Goal: Information Seeking & Learning: Learn about a topic

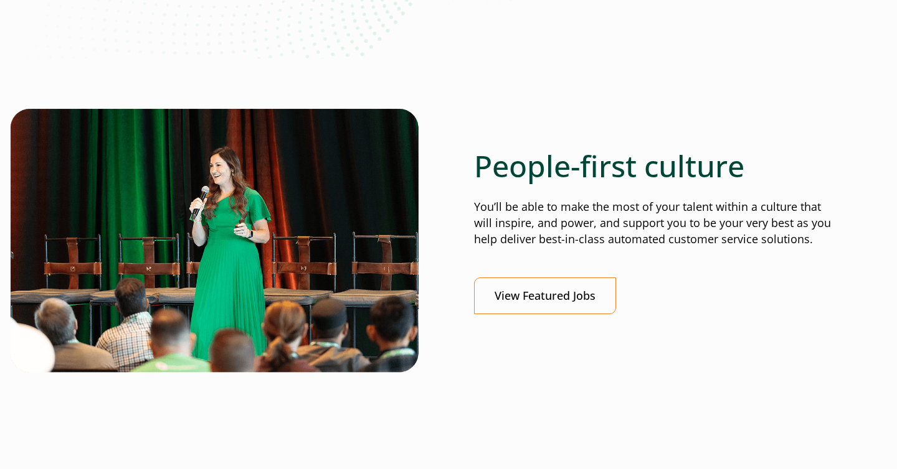
scroll to position [395, 0]
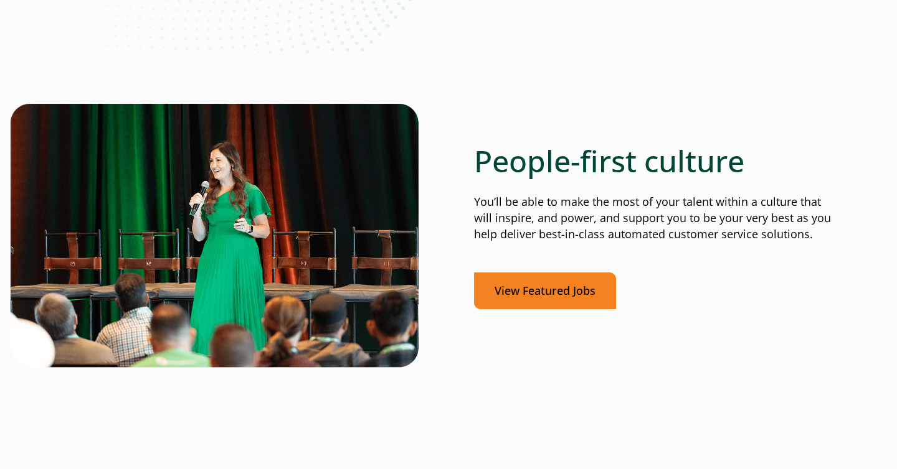
click at [540, 281] on link "View Featured Jobs" at bounding box center [545, 291] width 142 height 37
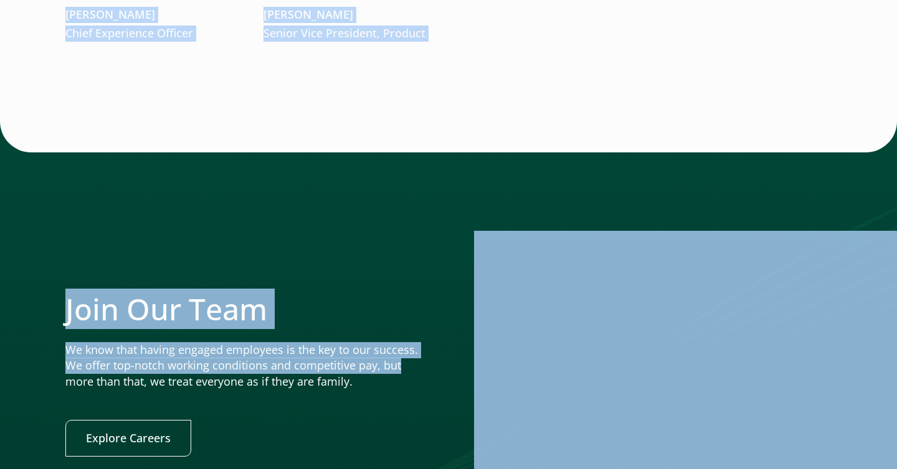
scroll to position [2432, 0]
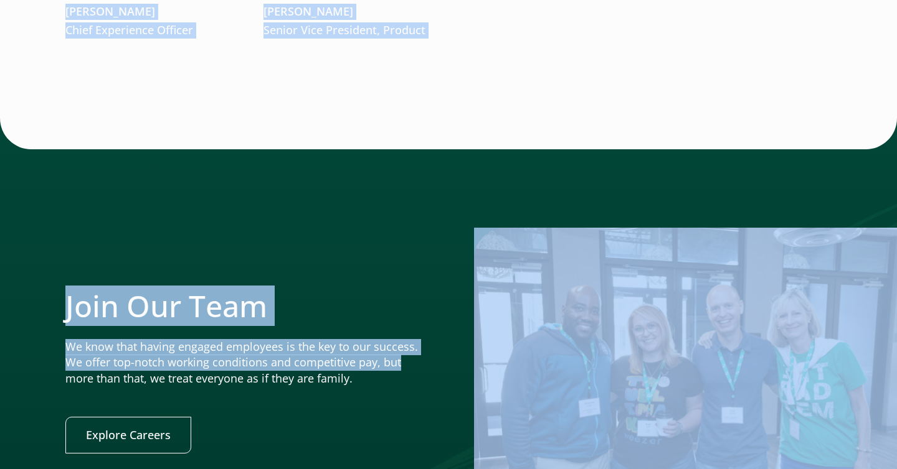
drag, startPoint x: 69, startPoint y: 116, endPoint x: 402, endPoint y: 369, distance: 417.6
click at [402, 141] on div "Join Our Team We know that having engaged employees is the key to our success. …" at bounding box center [448, 371] width 897 height 506
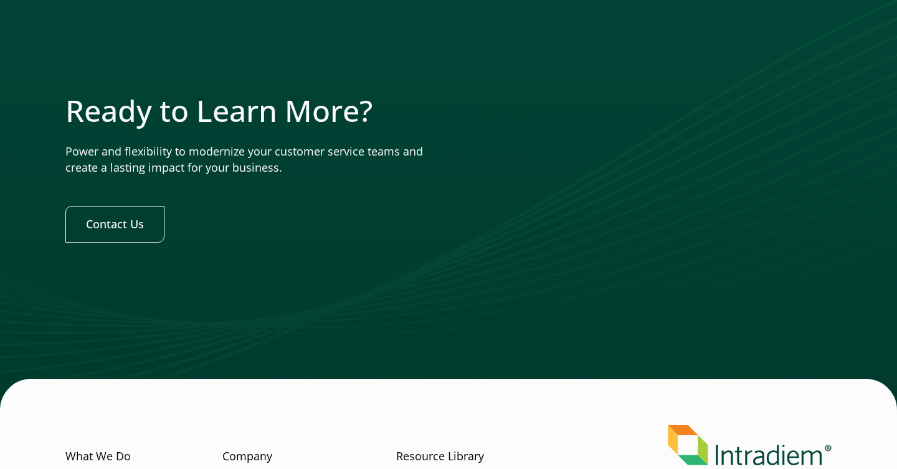
scroll to position [3944, 0]
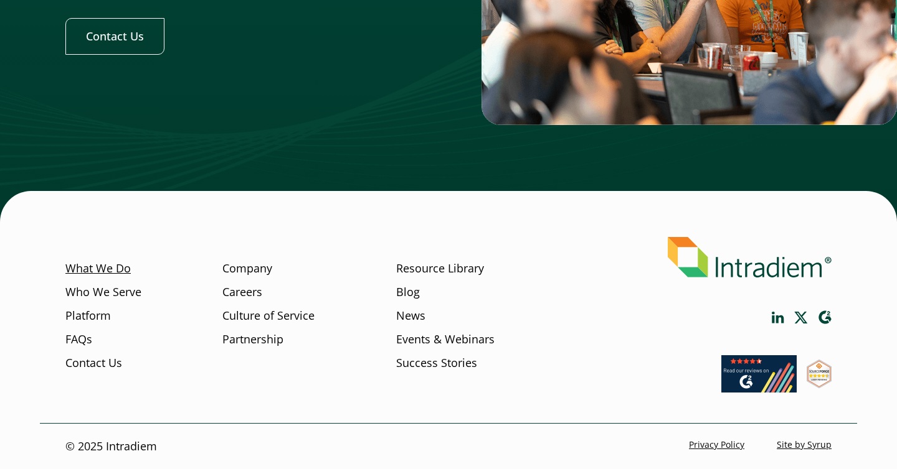
click at [88, 266] on link "What We Do" at bounding box center [97, 269] width 65 height 16
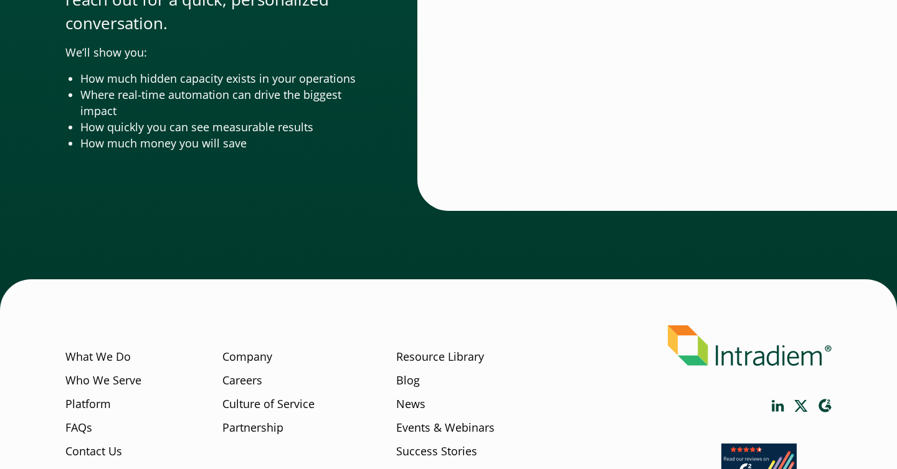
scroll to position [4204, 0]
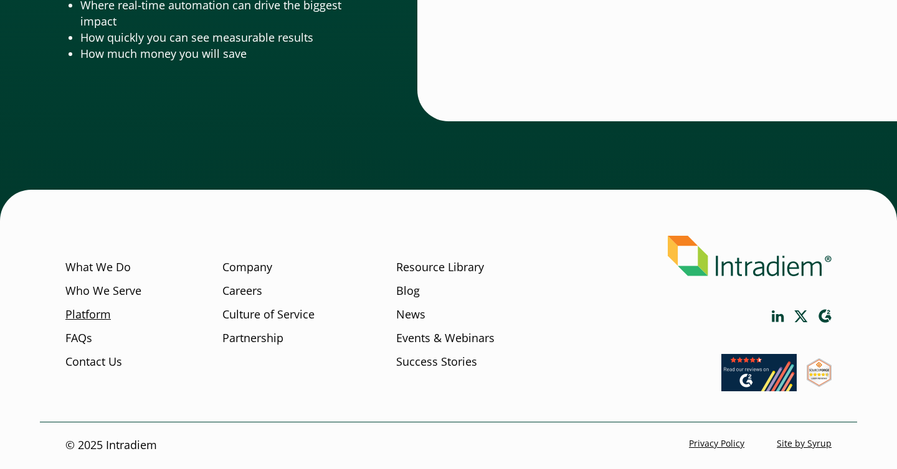
click at [92, 323] on link "Platform" at bounding box center [87, 315] width 45 height 16
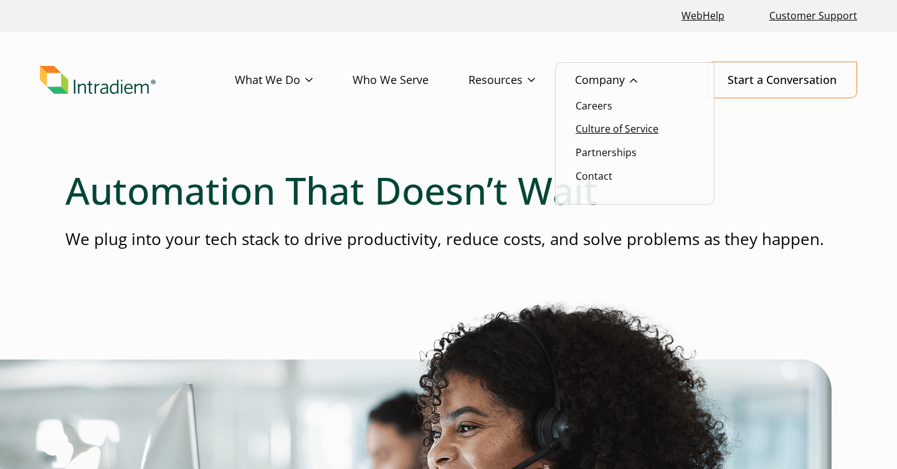
click at [596, 130] on link "Culture of Service" at bounding box center [616, 129] width 83 height 14
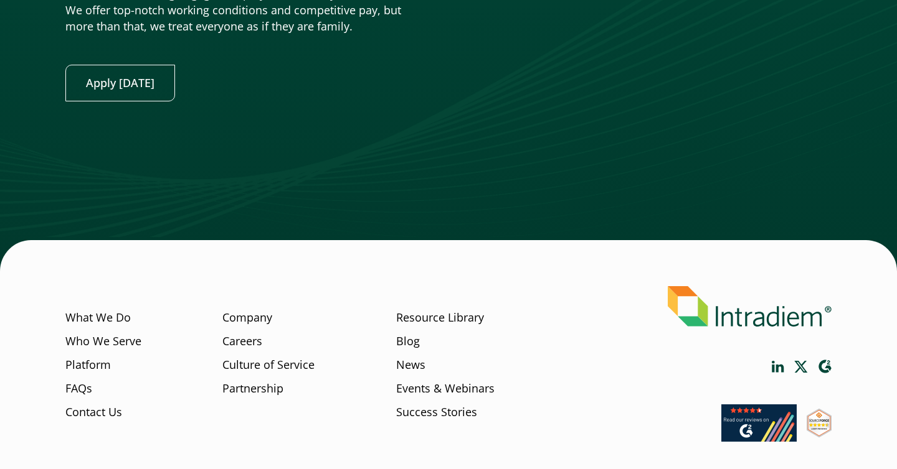
scroll to position [3178, 0]
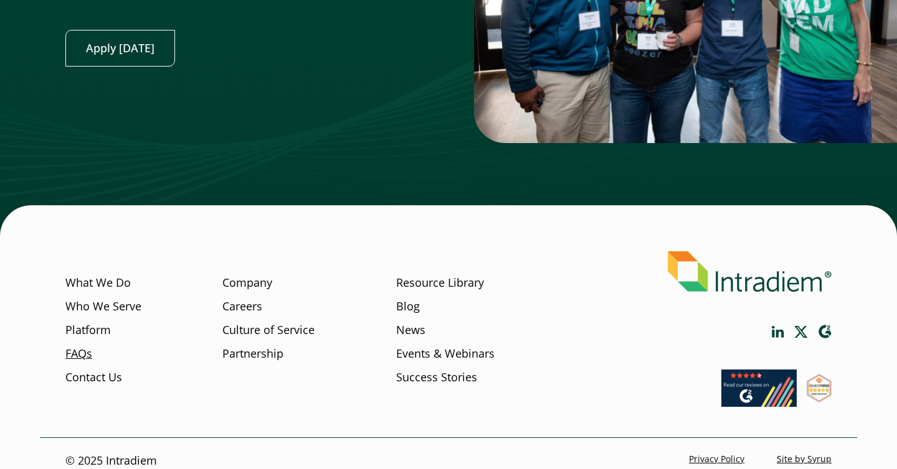
click at [81, 346] on link "FAQs" at bounding box center [78, 354] width 27 height 16
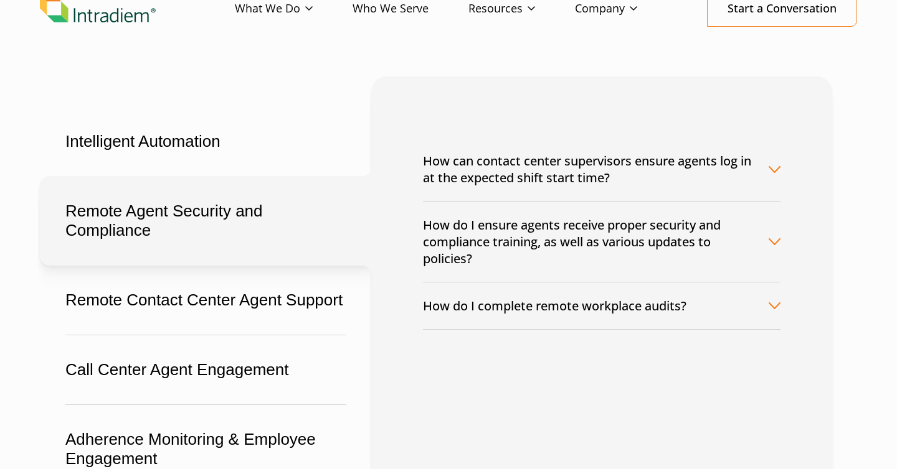
scroll to position [74, 0]
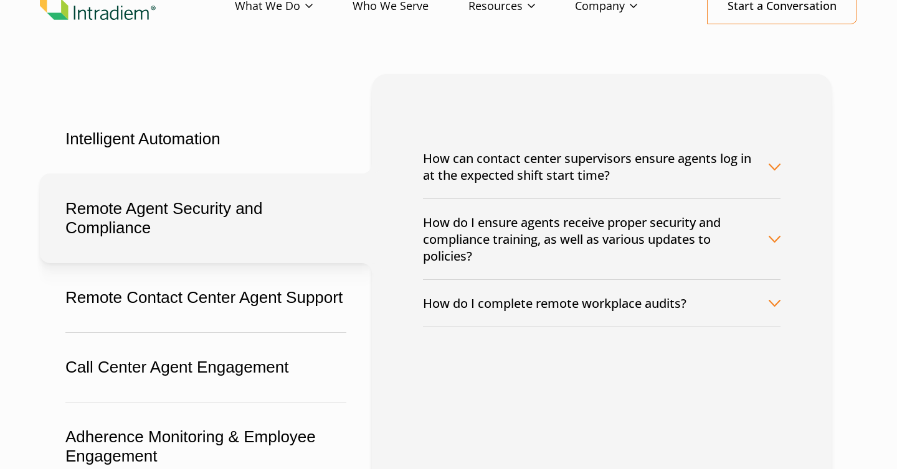
click at [588, 171] on button "How can contact center supervisors ensure agents log in at the expected shift s…" at bounding box center [601, 167] width 357 height 64
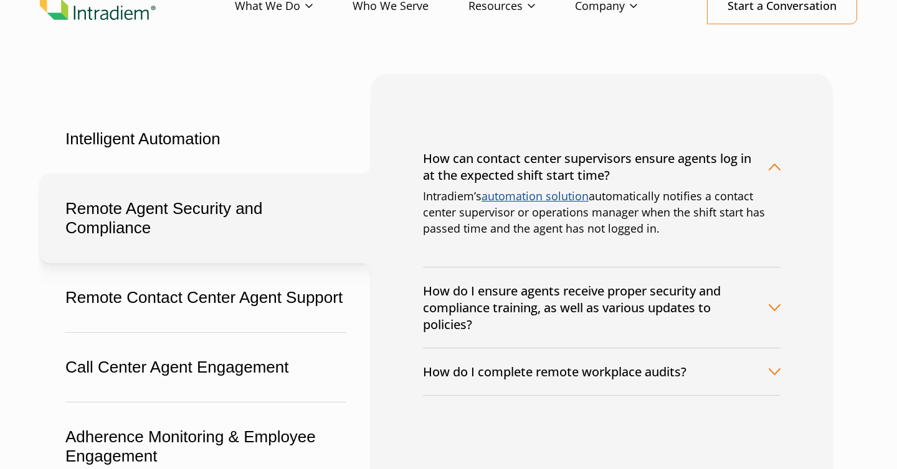
click at [588, 171] on button "How can contact center supervisors ensure agents log in at the expected shift s…" at bounding box center [601, 167] width 357 height 64
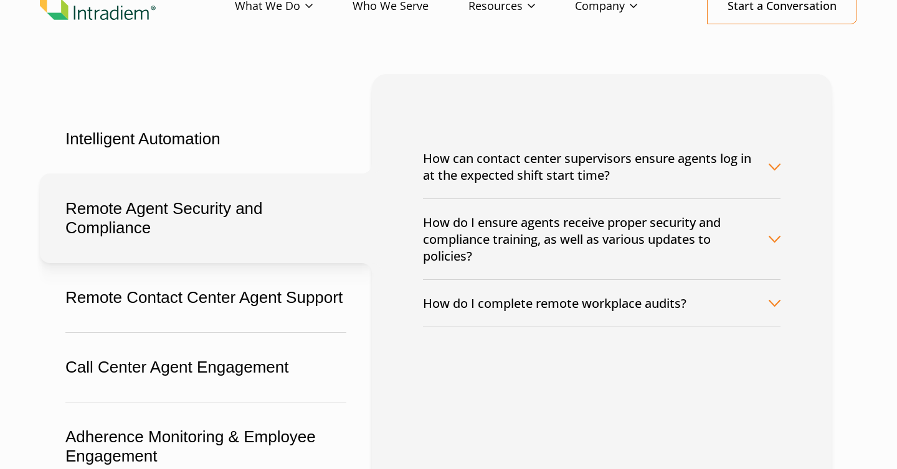
click at [547, 309] on button "How do I complete remote workplace audits?" at bounding box center [601, 303] width 357 height 47
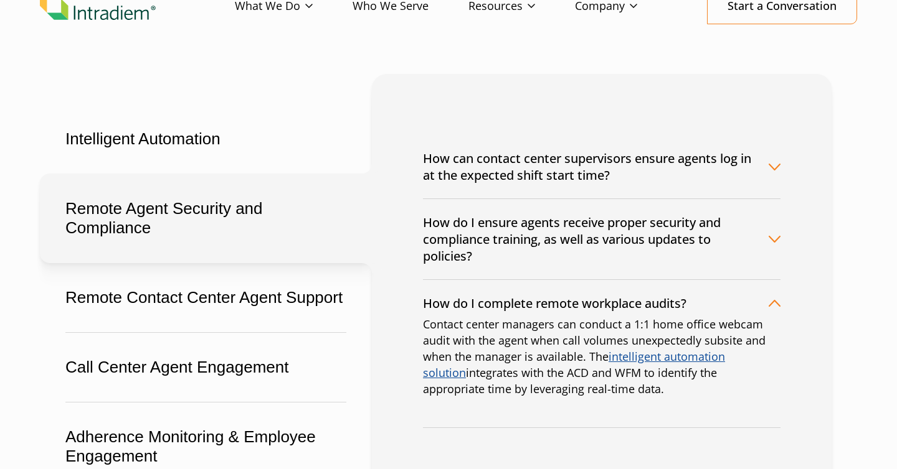
click at [547, 309] on button "How do I complete remote workplace audits?" at bounding box center [601, 303] width 357 height 47
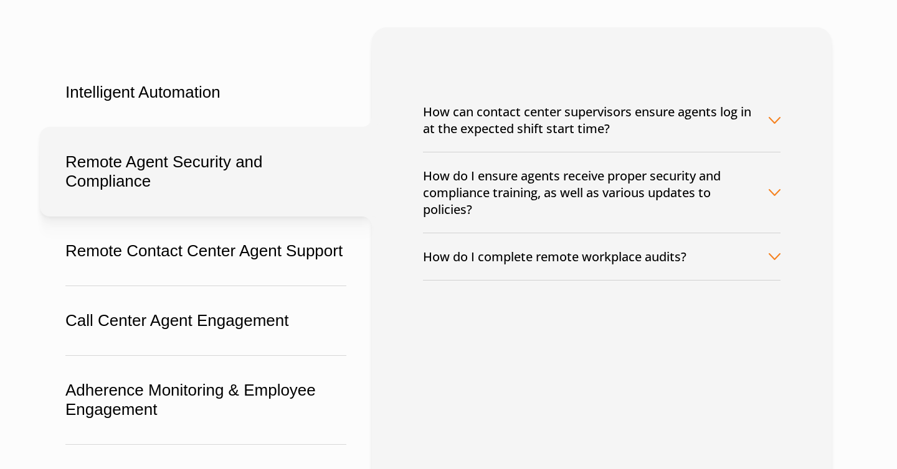
scroll to position [118, 0]
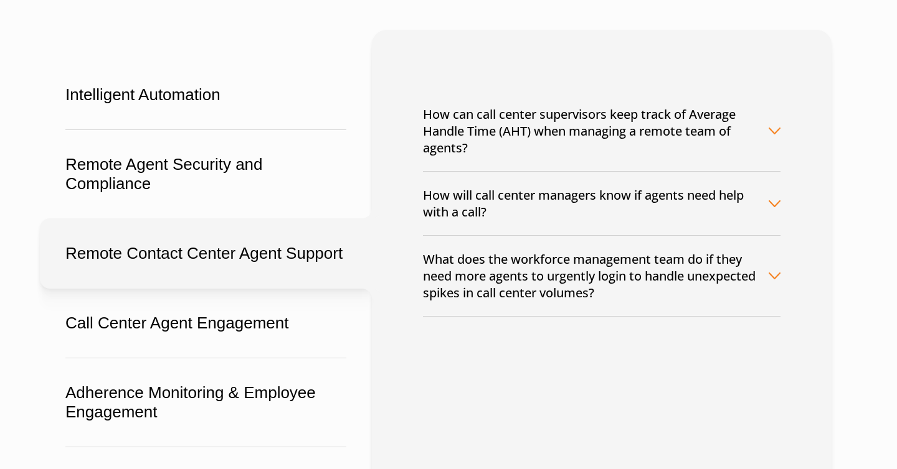
click at [179, 256] on button "Remote Contact Center Agent Support" at bounding box center [206, 254] width 332 height 70
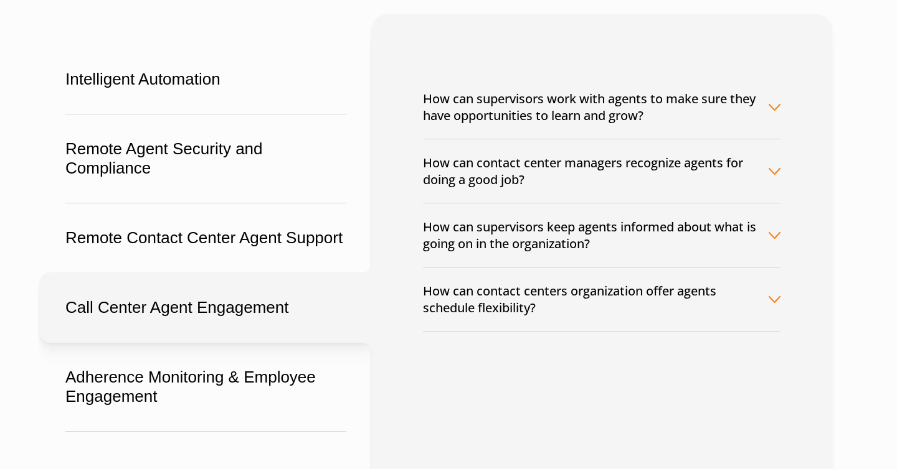
scroll to position [0, 0]
